Goal: Check status: Check status

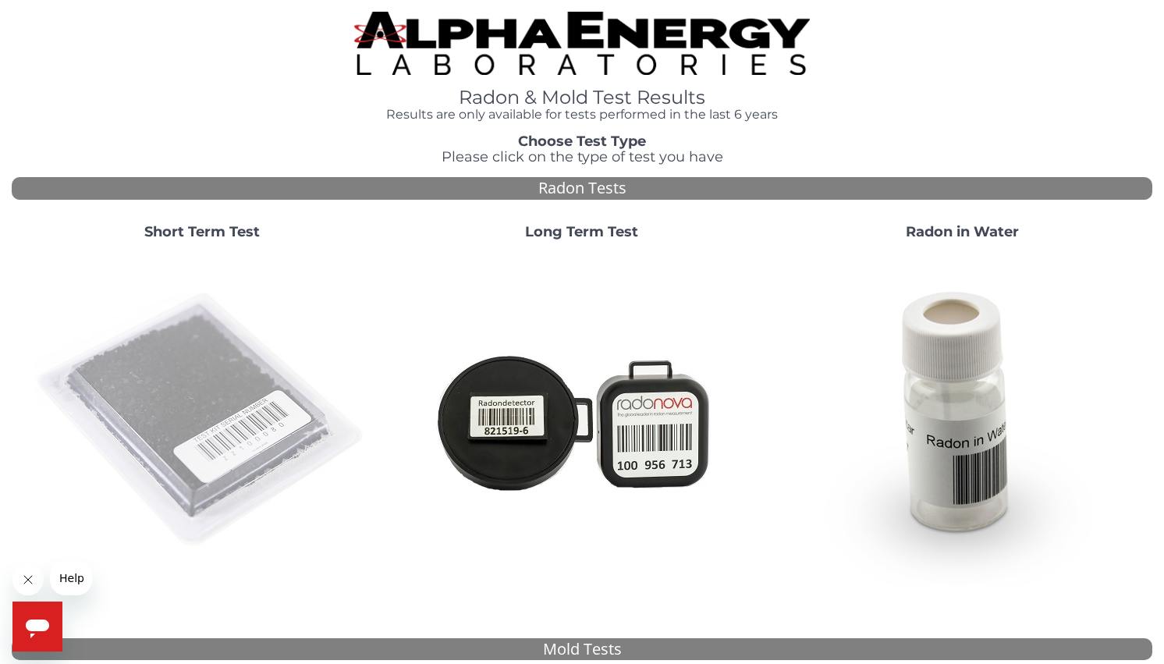
click at [247, 326] on img at bounding box center [201, 420] width 335 height 335
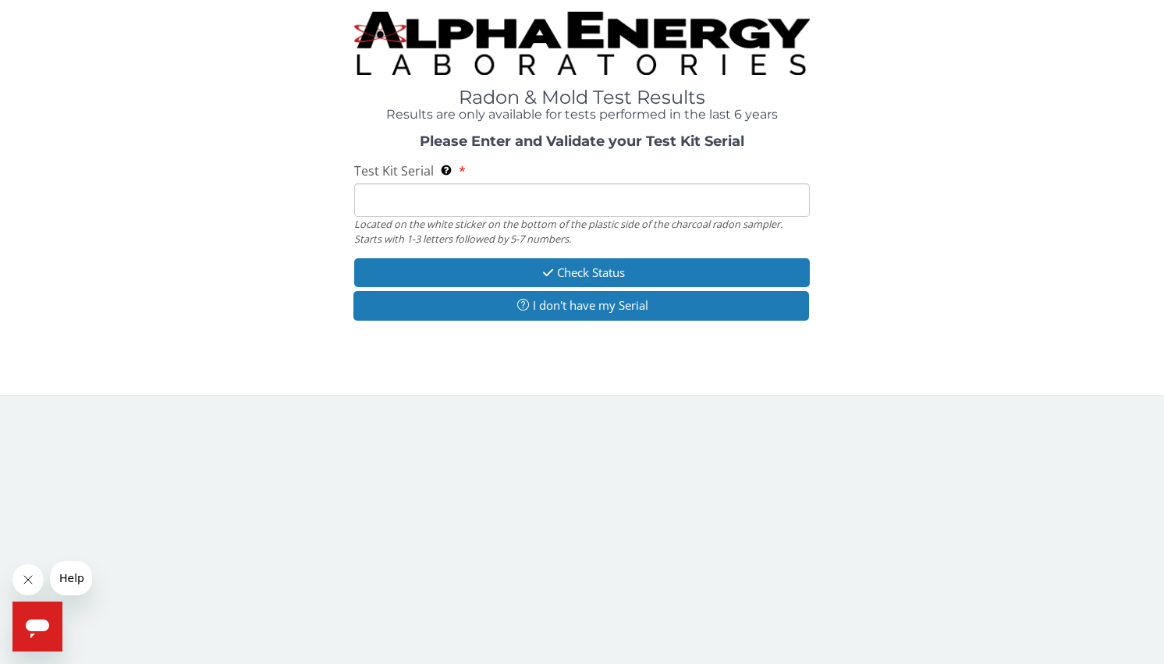
click at [485, 204] on input "Test Kit Serial Located on the white sticker on the bottom of the plastic side …" at bounding box center [582, 200] width 456 height 34
click at [440, 204] on input "Test Kit Serial Located on the white sticker on the bottom of the plastic side …" at bounding box center [582, 200] width 456 height 34
paste input "AA720427."
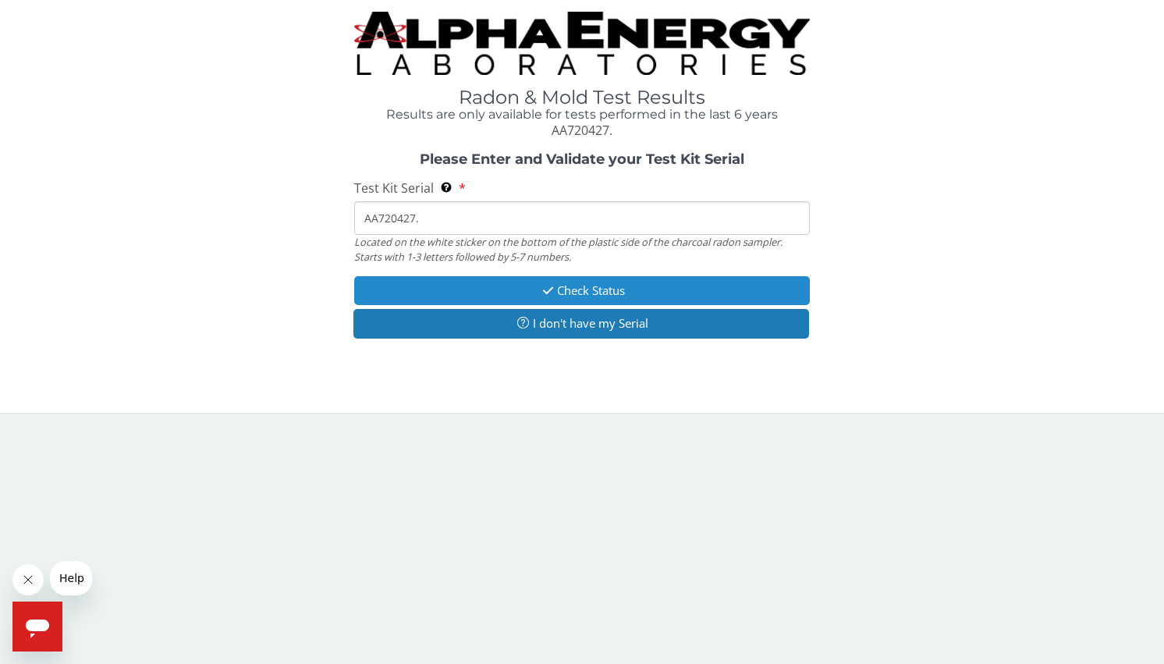
type input "AA720427."
click at [526, 286] on button "Check Status" at bounding box center [582, 290] width 456 height 29
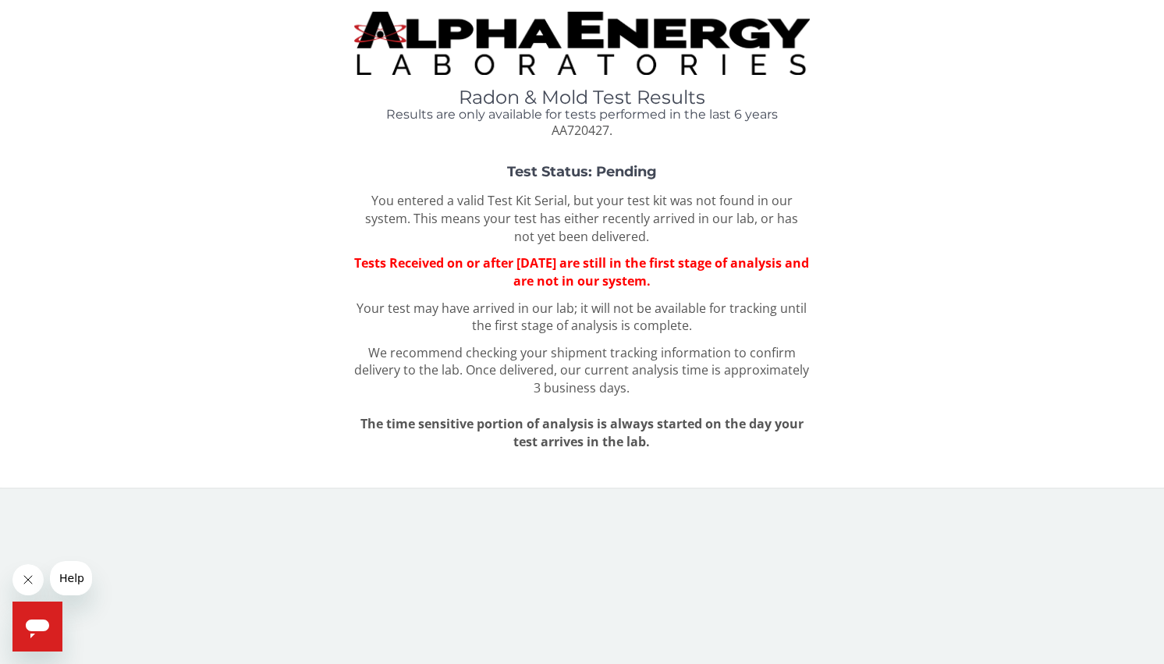
click at [491, 55] on img at bounding box center [582, 43] width 456 height 63
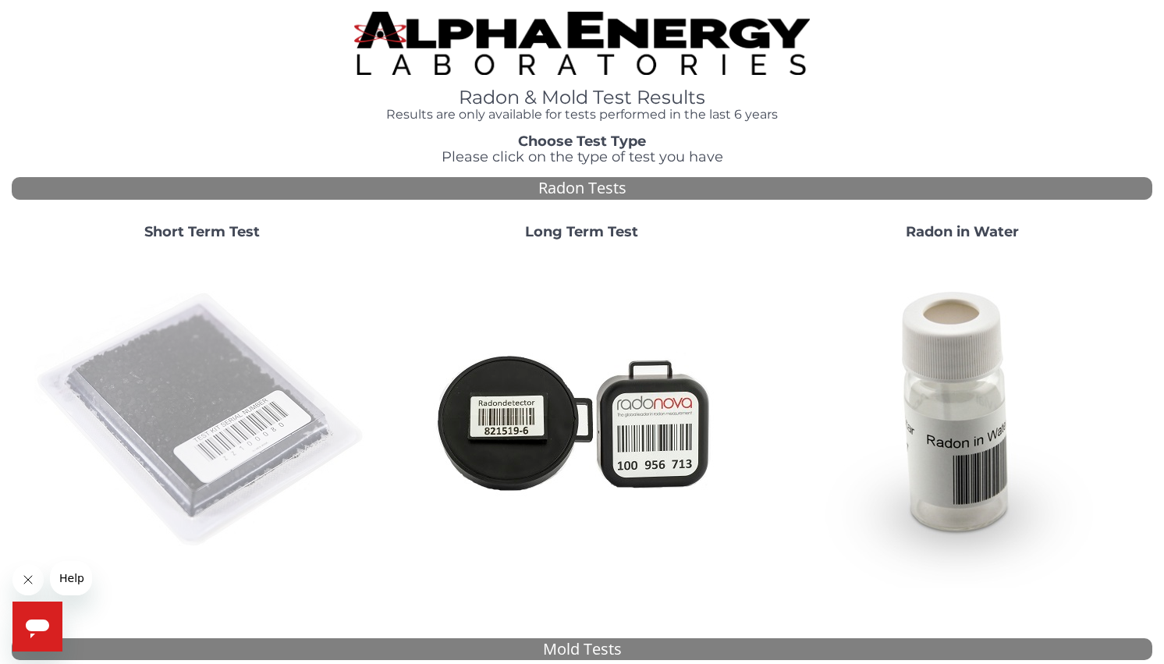
click at [325, 379] on img at bounding box center [201, 420] width 335 height 335
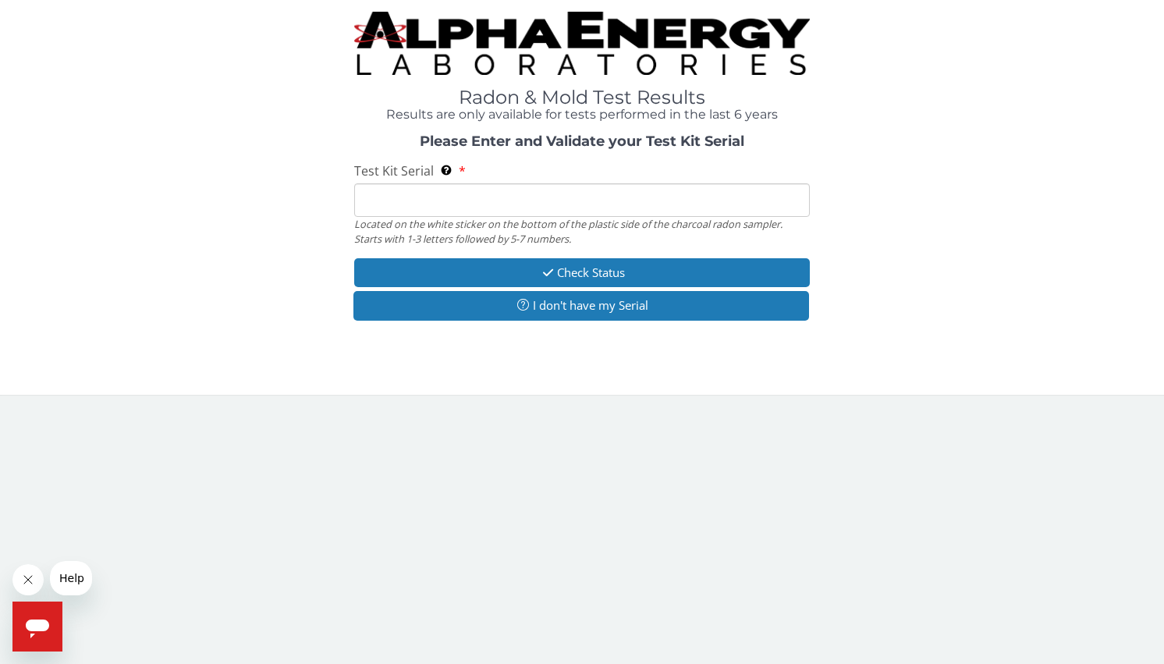
click at [488, 204] on input "Test Kit Serial Located on the white sticker on the bottom of the plastic side …" at bounding box center [582, 200] width 456 height 34
paste input "AA720427."
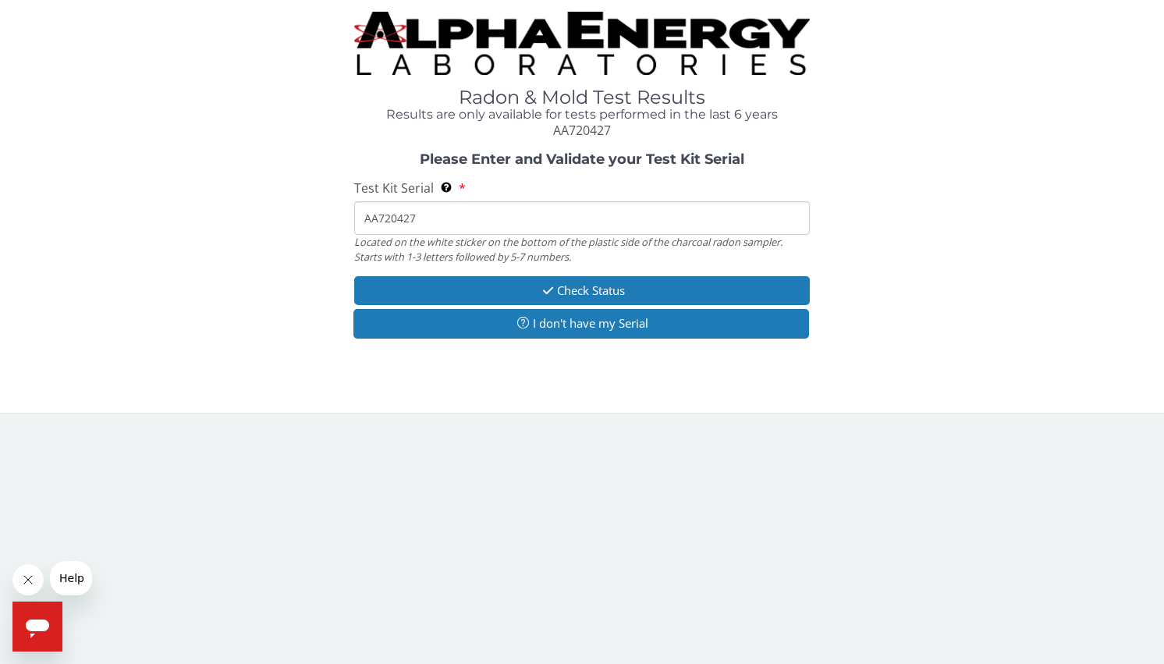
type input "AA720427"
click at [893, 313] on div "Please Enter and Validate your Test Kit Serial Test Kit Serial Located on the w…" at bounding box center [582, 247] width 1141 height 190
click at [657, 291] on button "Check Status" at bounding box center [582, 290] width 456 height 29
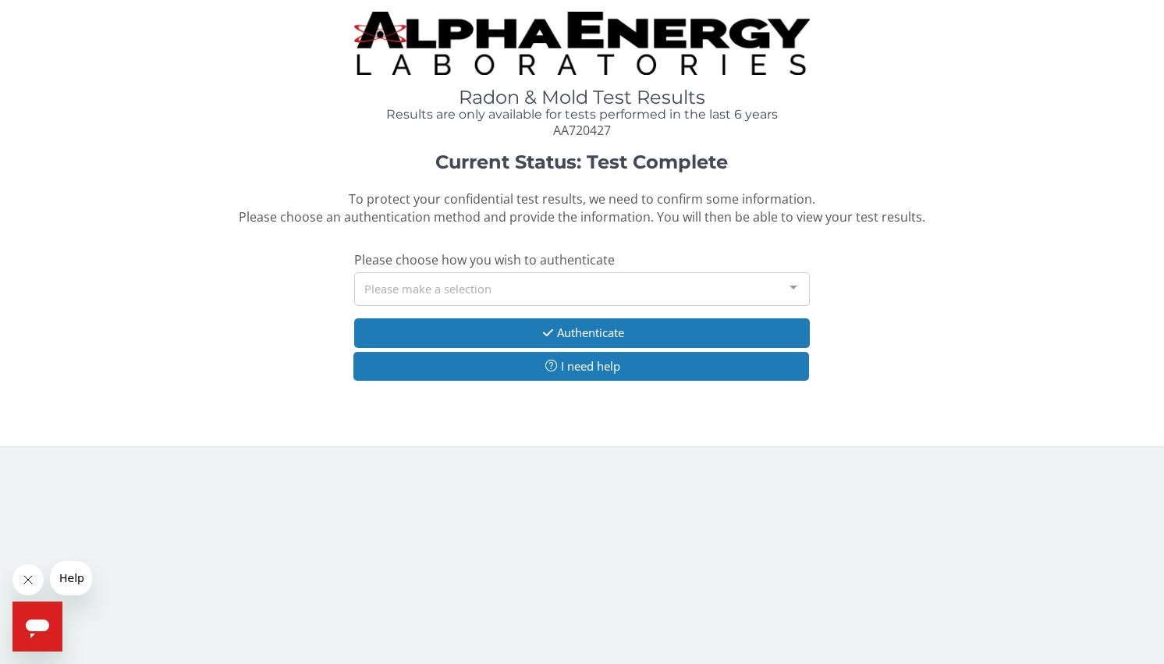
click at [608, 278] on div "Please make a selection" at bounding box center [582, 289] width 456 height 34
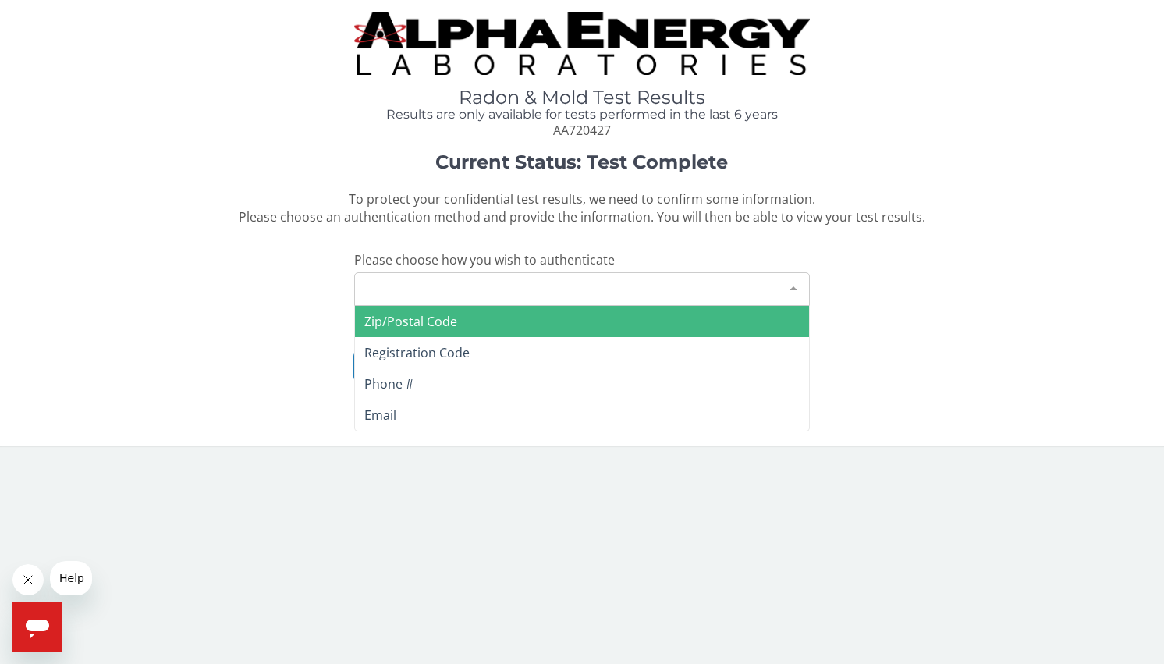
click at [523, 328] on span "Zip/Postal Code" at bounding box center [582, 321] width 455 height 31
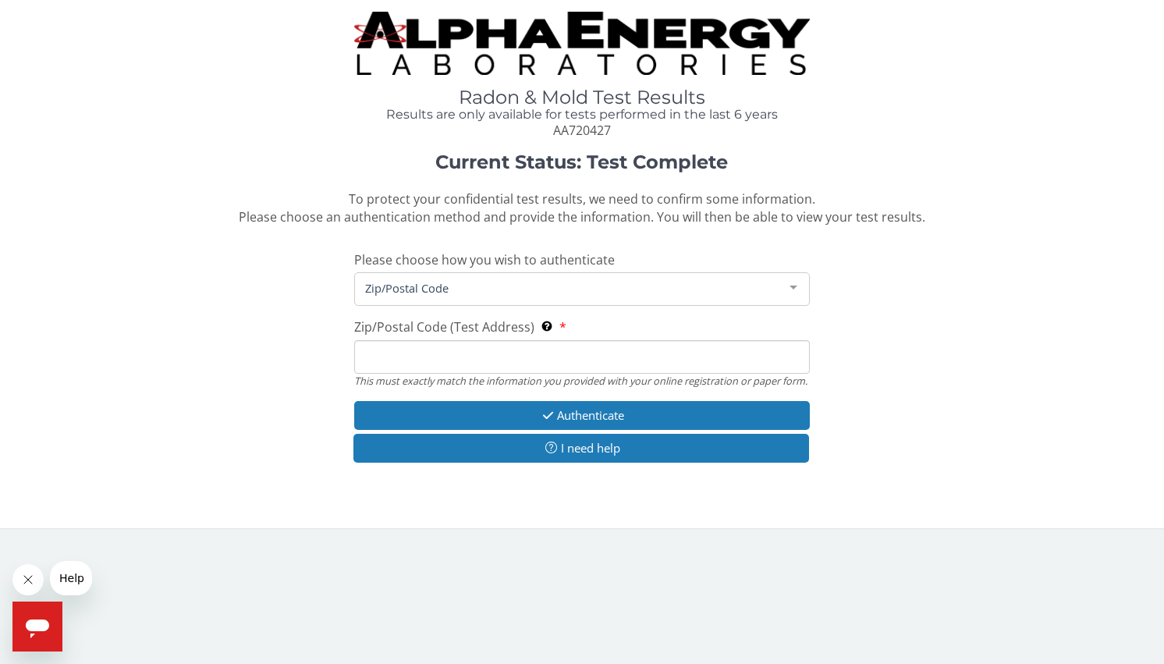
click at [508, 349] on input "Zip/Postal Code (Test Address) This must exactly match the information you prov…" at bounding box center [582, 357] width 456 height 34
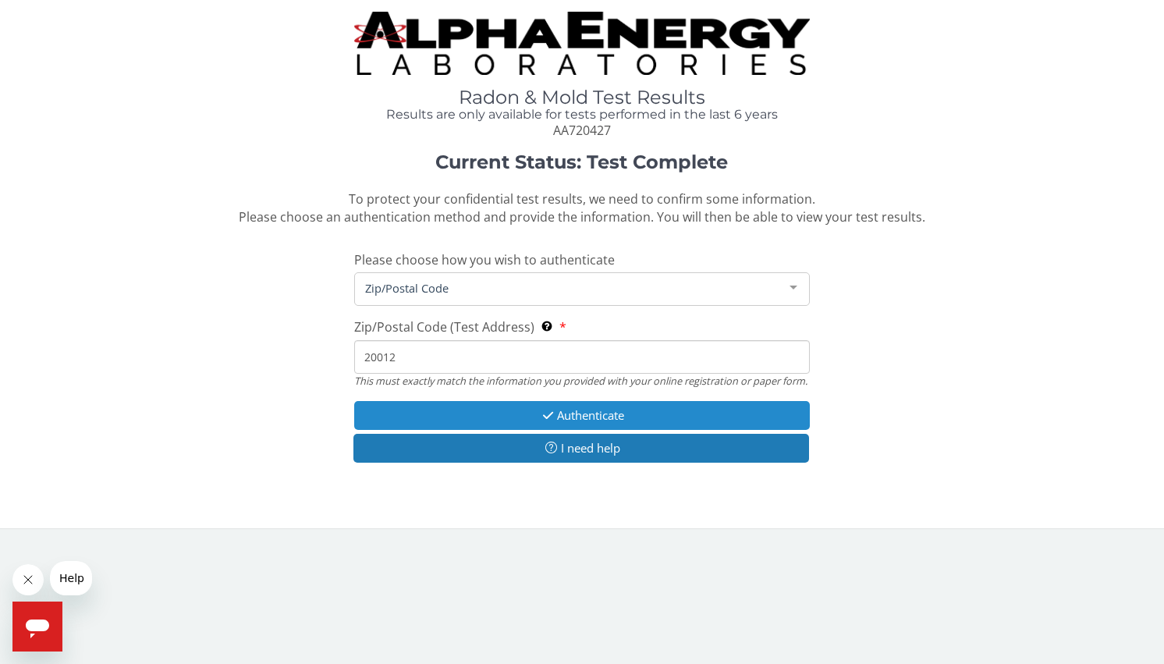
type input "20012"
click at [606, 416] on button "Authenticate" at bounding box center [582, 415] width 456 height 29
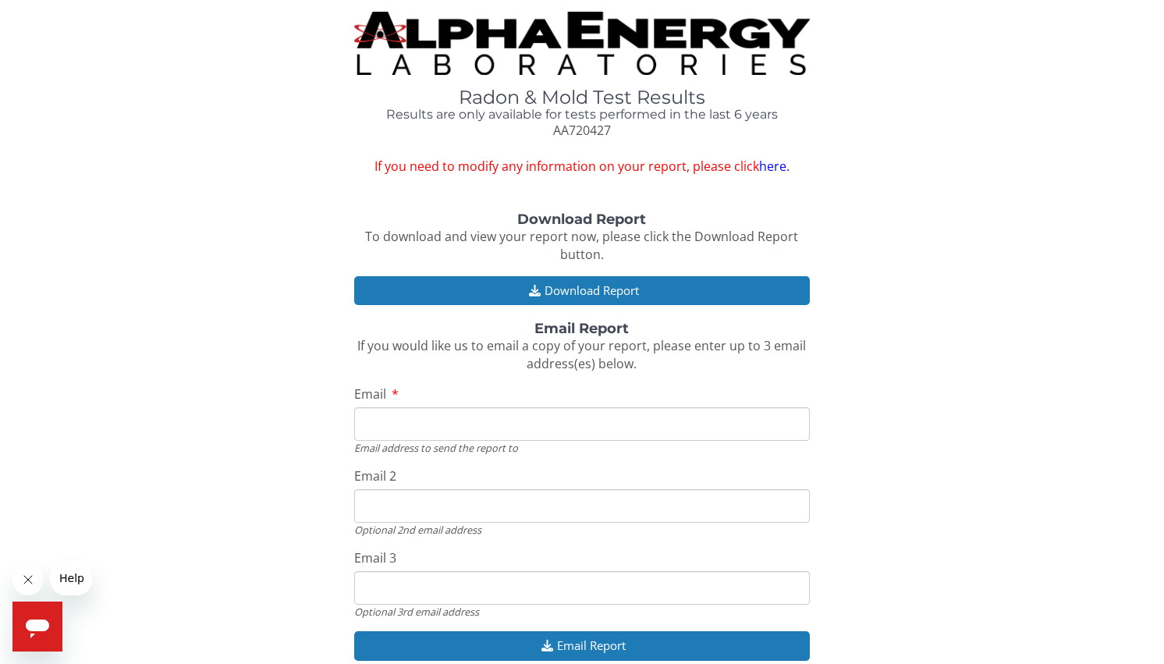
scroll to position [52, 0]
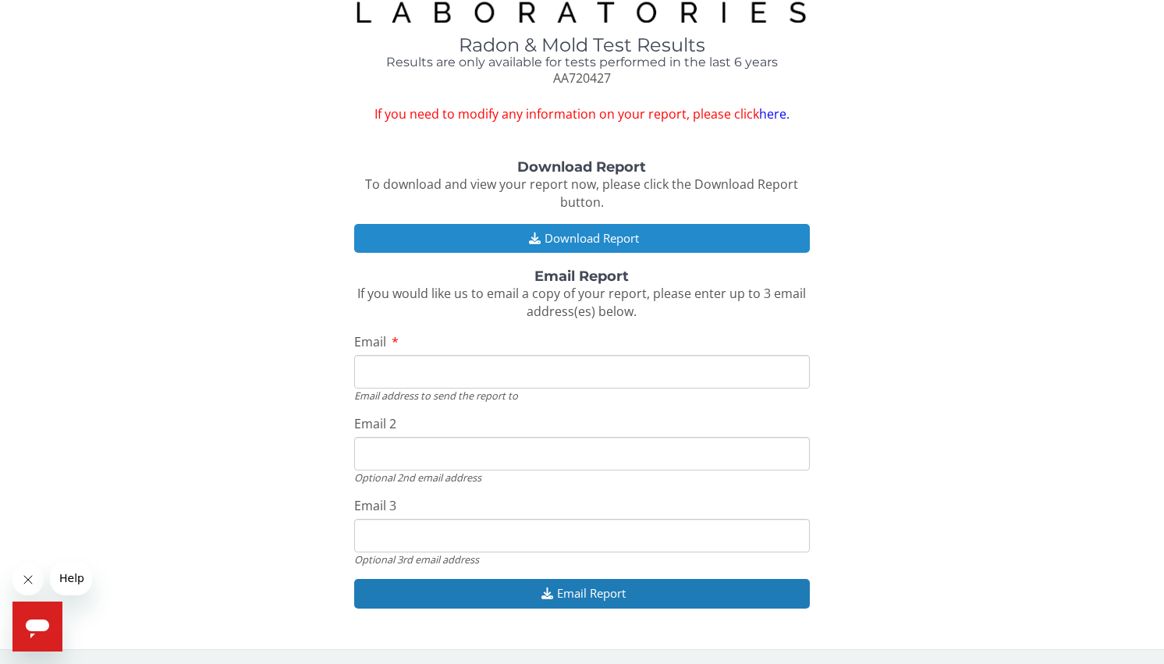
click at [520, 240] on button "Download Report" at bounding box center [582, 238] width 456 height 29
